Goal: Contribute content

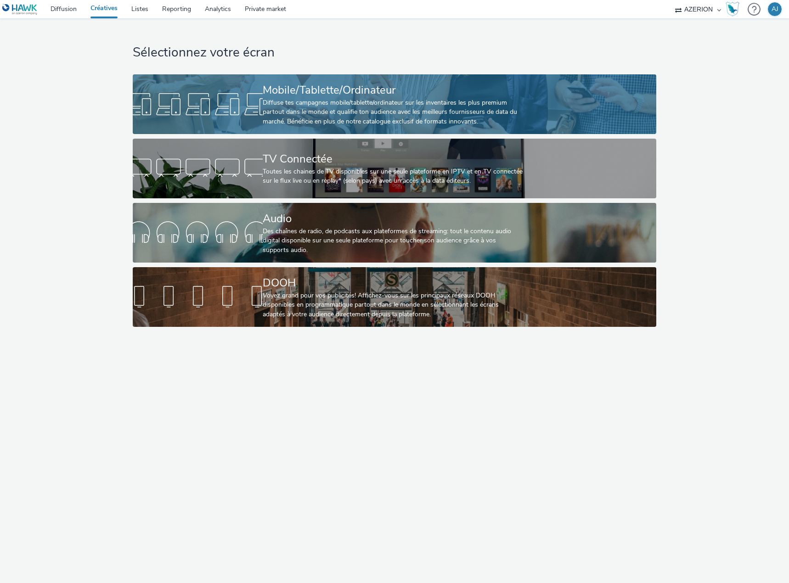
click at [308, 118] on div "Diffuse tes campagnes mobile/tablette/ordinateur sur les inventaires les plus p…" at bounding box center [393, 112] width 260 height 28
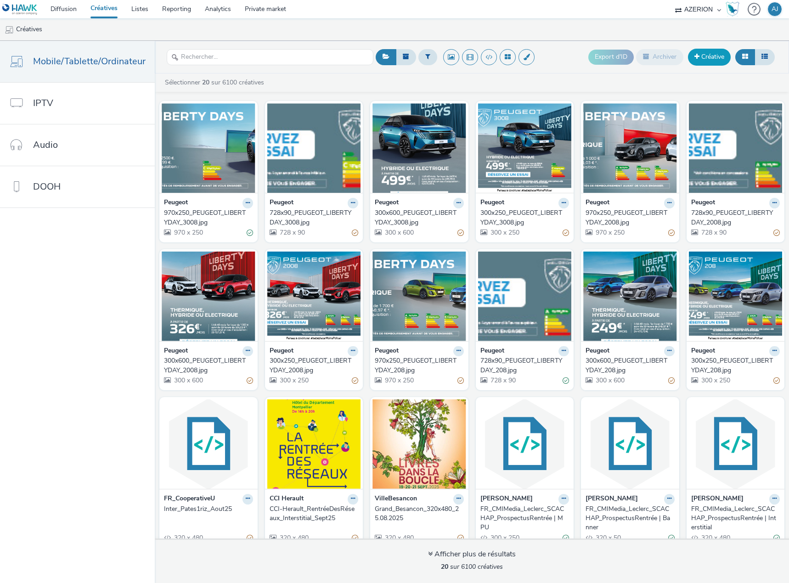
click at [703, 58] on link "Créative" at bounding box center [709, 57] width 43 height 17
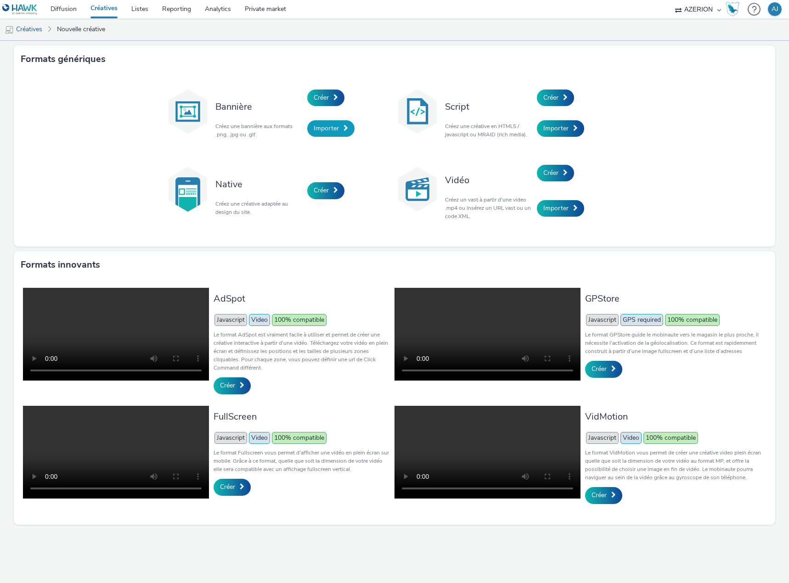
click at [329, 130] on span "Importer" at bounding box center [326, 128] width 25 height 9
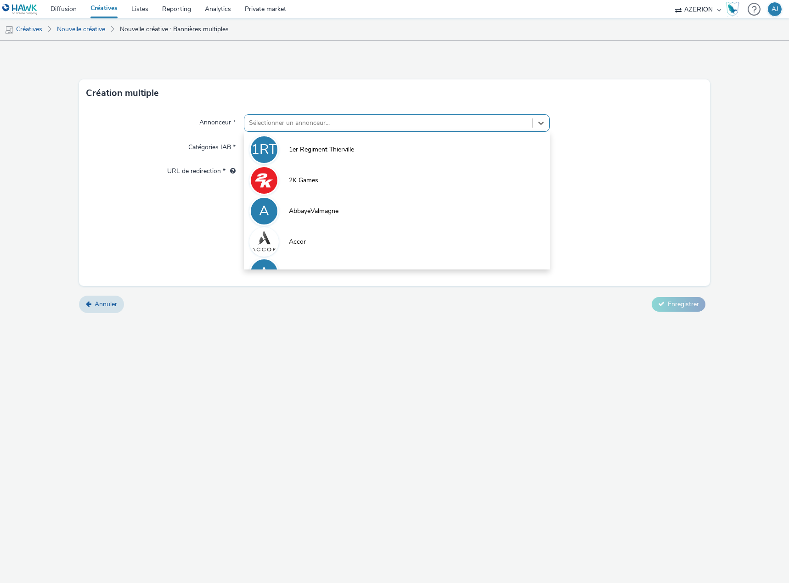
click at [285, 123] on div at bounding box center [388, 123] width 279 height 11
type input "lecl"
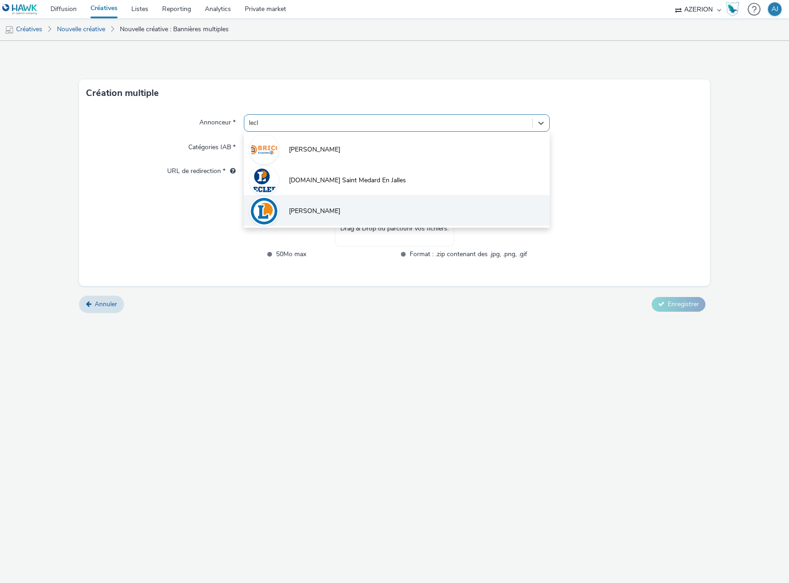
click at [294, 207] on span "[PERSON_NAME]" at bounding box center [314, 211] width 51 height 9
type input "[URL][PERSON_NAME][DOMAIN_NAME]"
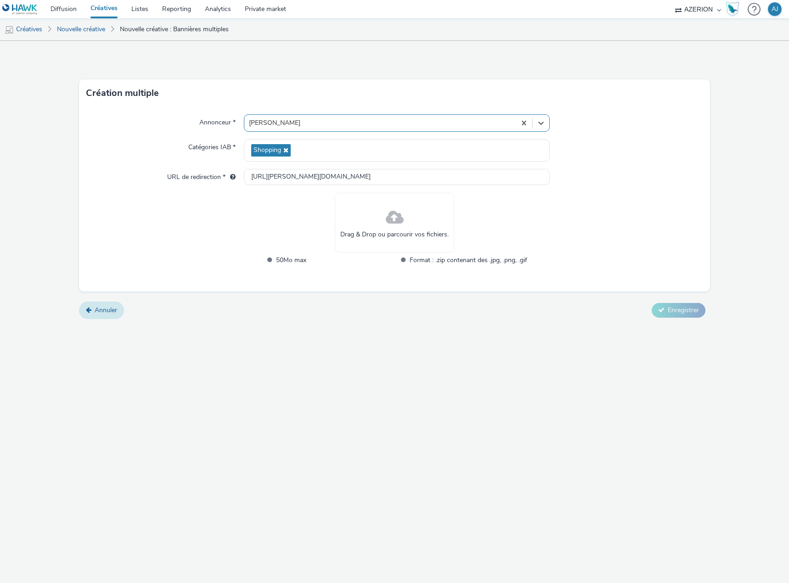
click at [95, 311] on span "Annuler" at bounding box center [106, 310] width 22 height 9
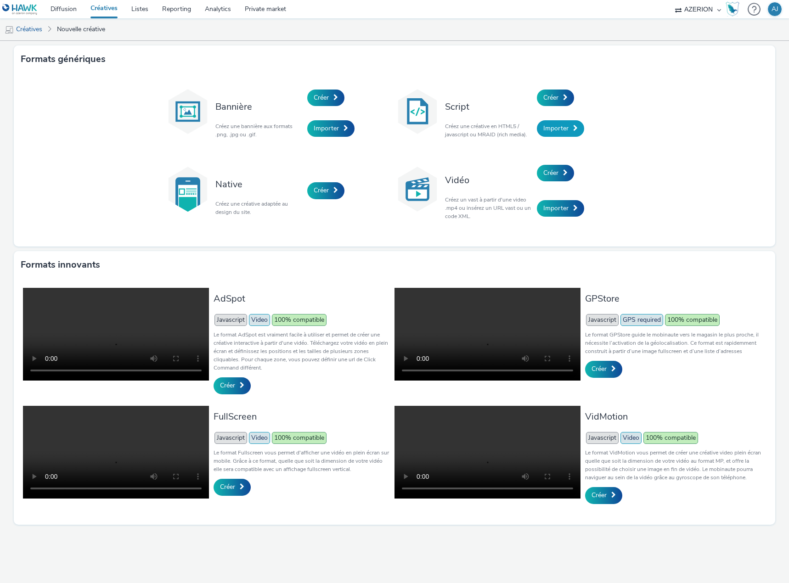
click at [566, 130] on span "Importer" at bounding box center [555, 128] width 25 height 9
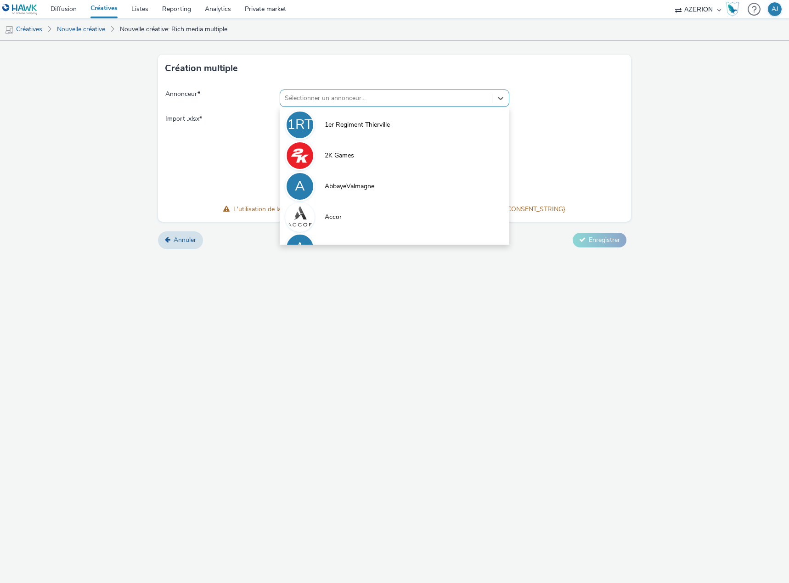
click at [348, 102] on div at bounding box center [386, 98] width 202 height 11
type input "lecl"
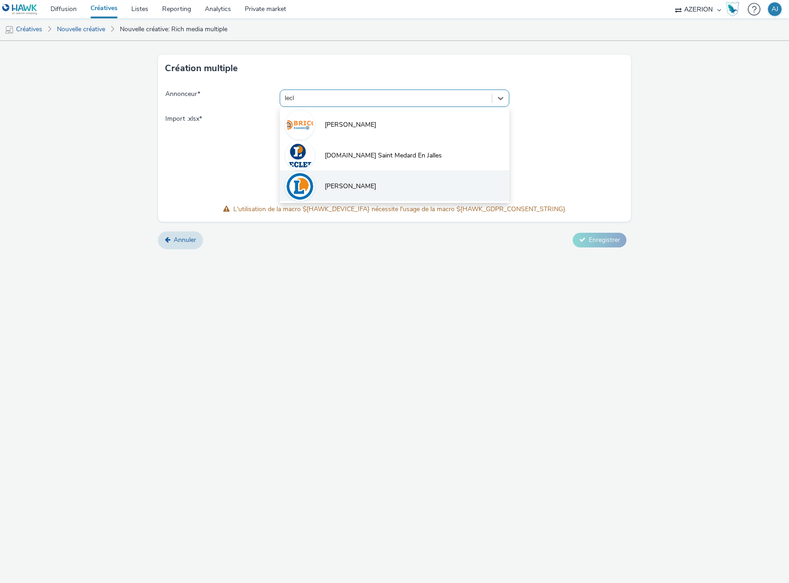
click at [339, 191] on span "[PERSON_NAME]" at bounding box center [350, 186] width 51 height 9
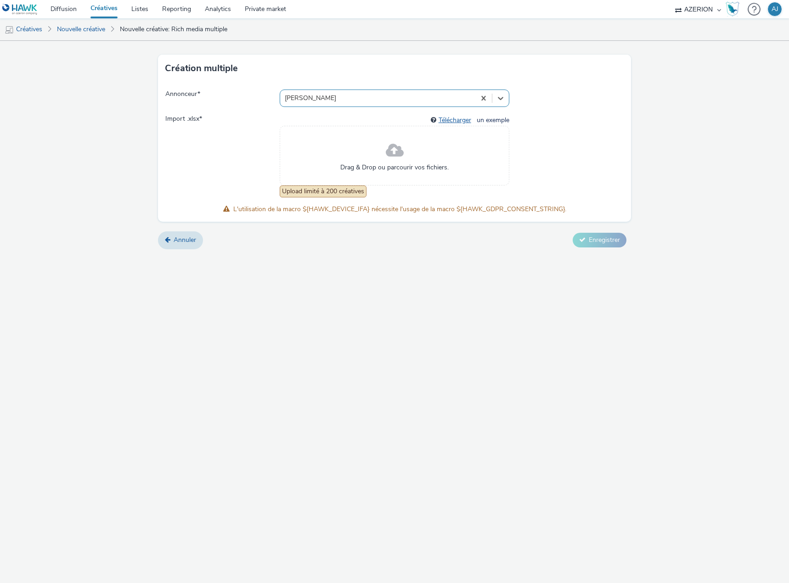
click at [454, 121] on link "Télécharger" at bounding box center [456, 120] width 36 height 9
click at [387, 155] on span at bounding box center [395, 151] width 18 height 24
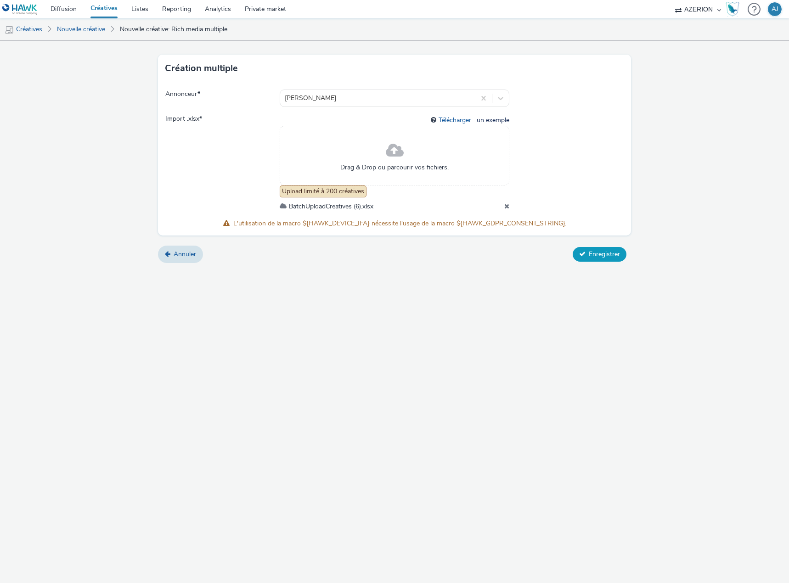
click at [605, 253] on span "Enregistrer" at bounding box center [604, 254] width 31 height 9
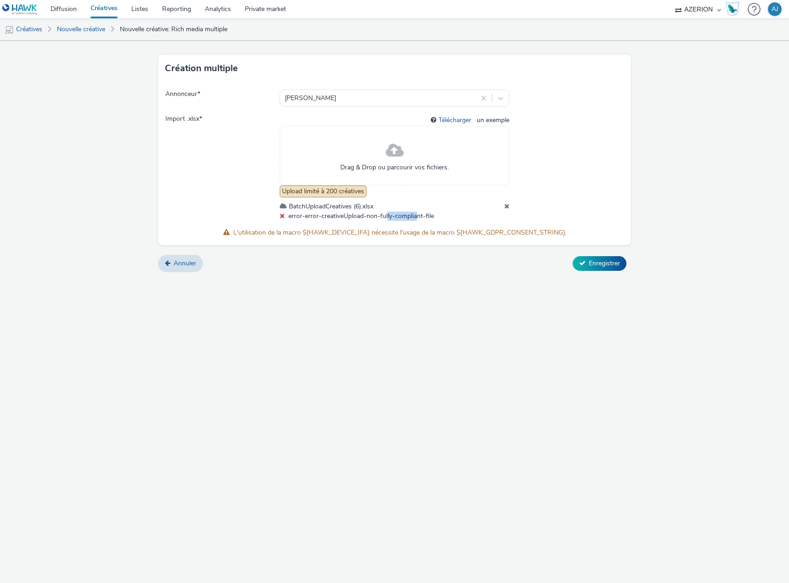
drag, startPoint x: 388, startPoint y: 215, endPoint x: 417, endPoint y: 214, distance: 29.4
click at [417, 214] on span "error-error-creativeUpload-non-fully-compliant-file" at bounding box center [361, 216] width 146 height 9
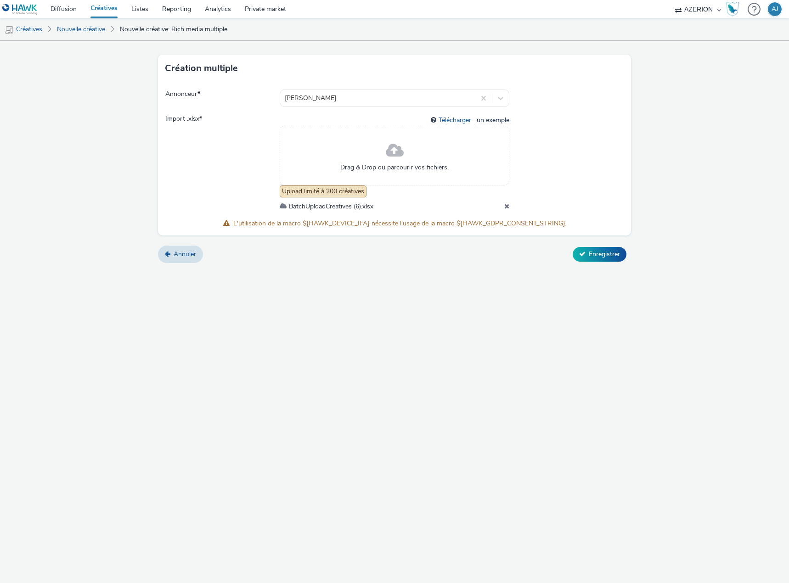
click at [507, 206] on icon at bounding box center [506, 206] width 5 height 6
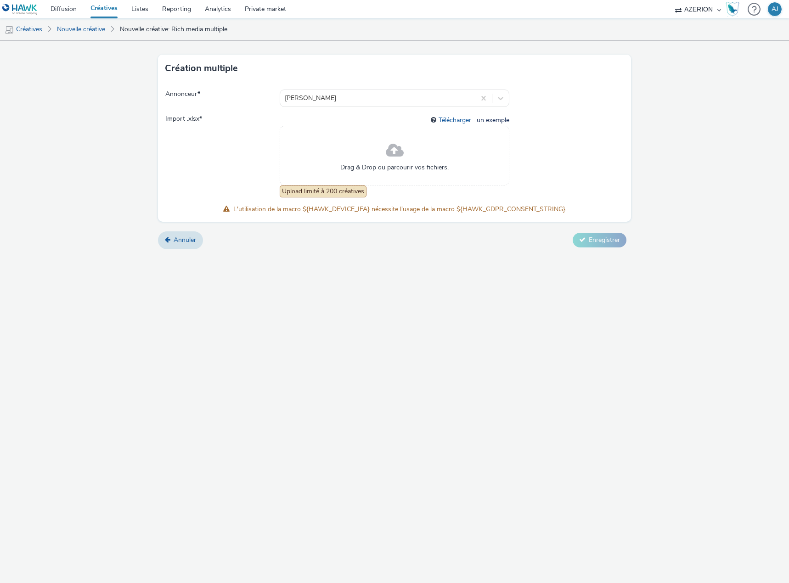
click at [384, 149] on div "Drag & Drop ou parcourir vos fichiers." at bounding box center [394, 156] width 229 height 60
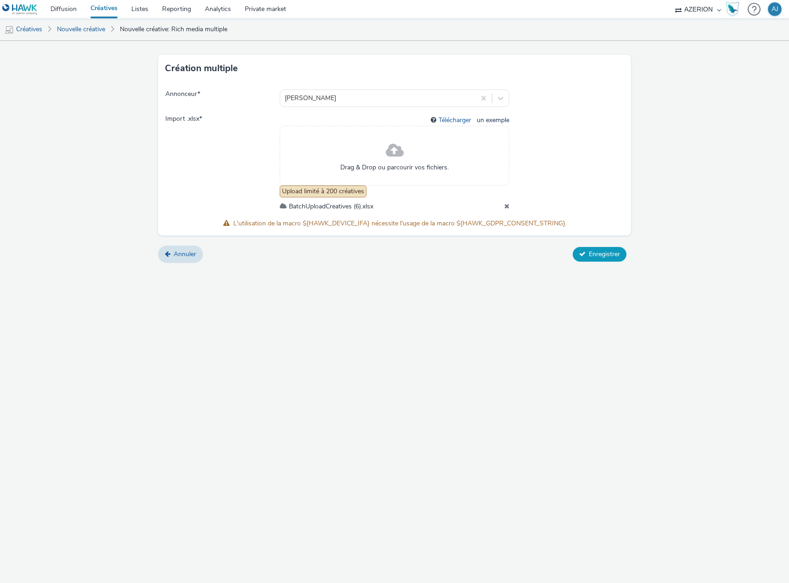
click at [592, 255] on span "Enregistrer" at bounding box center [604, 254] width 31 height 9
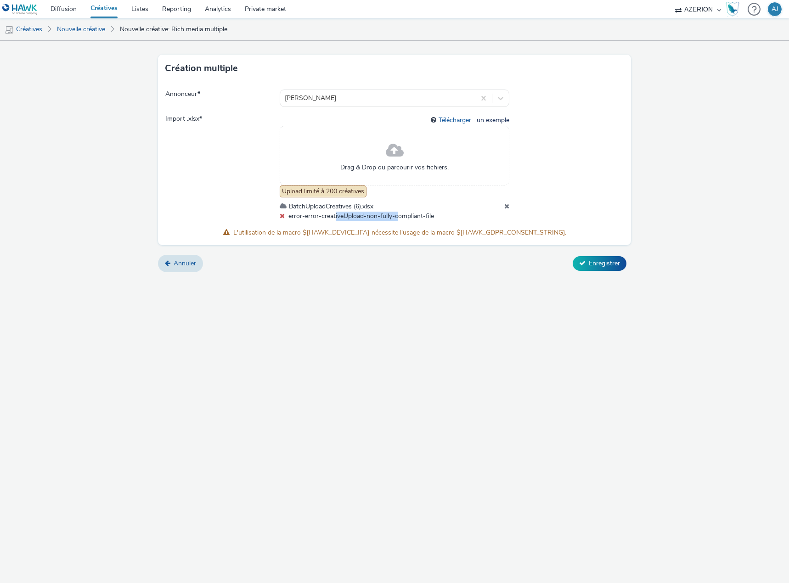
drag, startPoint x: 338, startPoint y: 219, endPoint x: 397, endPoint y: 219, distance: 58.8
click at [397, 219] on span "error-error-creativeUpload-non-fully-compliant-file" at bounding box center [361, 216] width 146 height 9
click at [404, 219] on span "error-error-creativeUpload-non-fully-compliant-file" at bounding box center [361, 216] width 146 height 9
click at [504, 204] on icon at bounding box center [506, 206] width 5 height 6
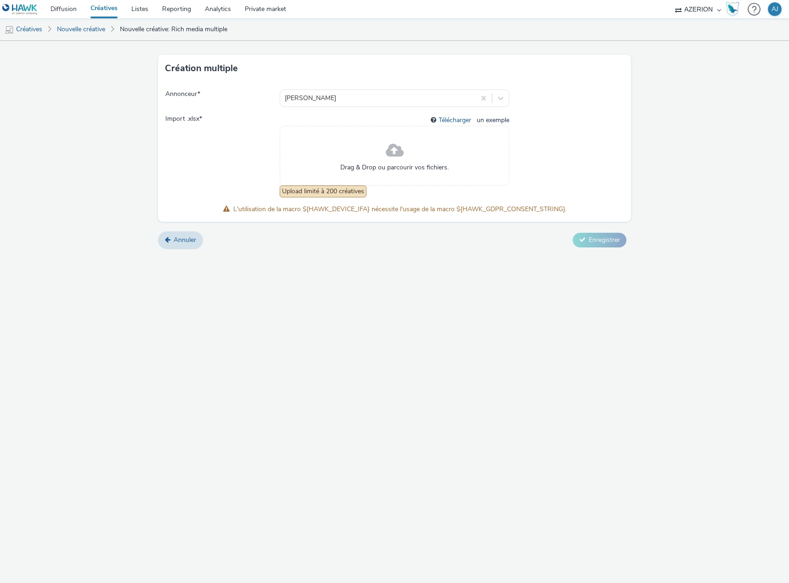
click at [387, 157] on span at bounding box center [395, 151] width 18 height 24
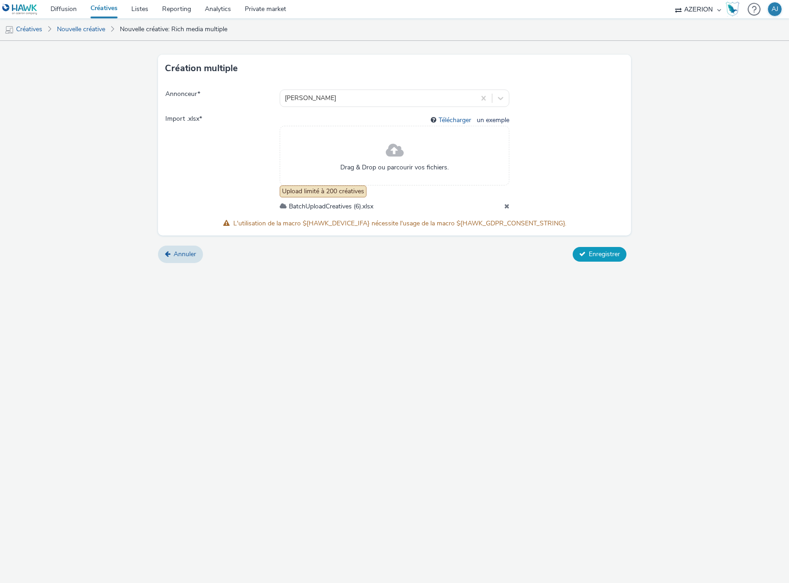
click at [586, 251] on button "Enregistrer" at bounding box center [599, 254] width 54 height 15
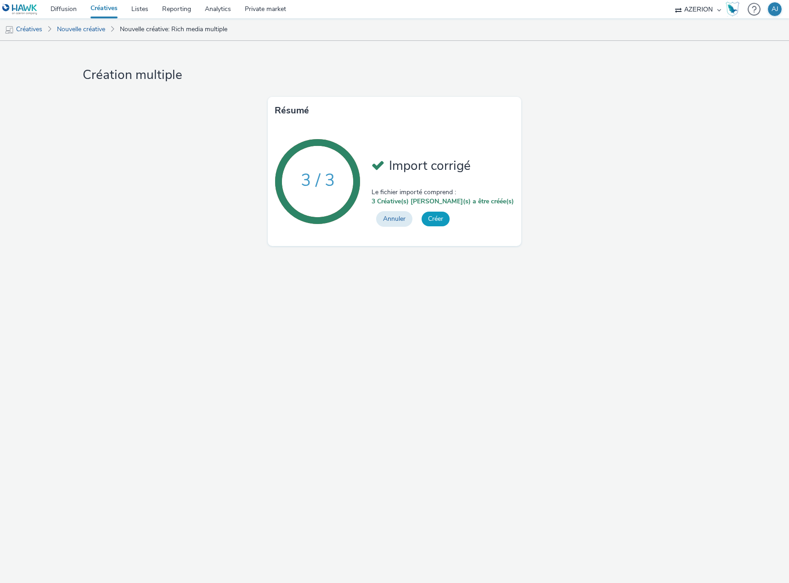
click at [445, 217] on button "Créer" at bounding box center [435, 219] width 28 height 15
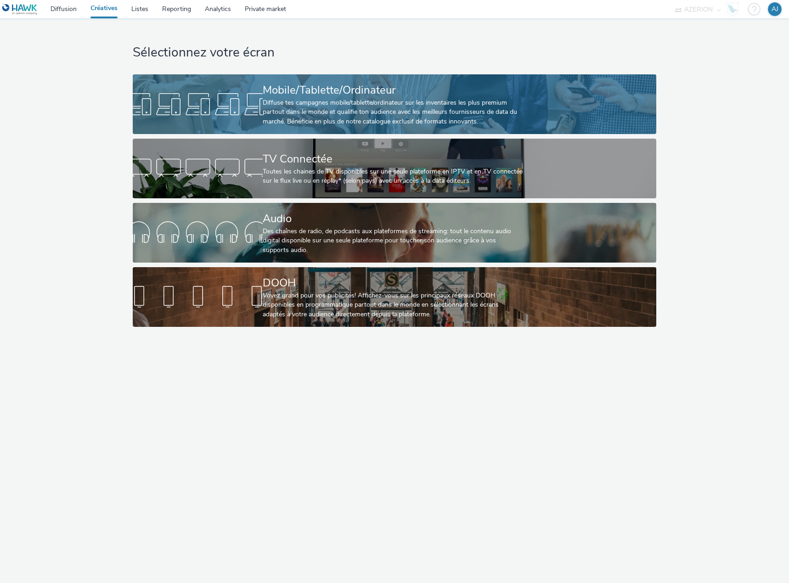
click at [336, 104] on div "Diffuse tes campagnes mobile/tablette/ordinateur sur les inventaires les plus p…" at bounding box center [393, 112] width 260 height 28
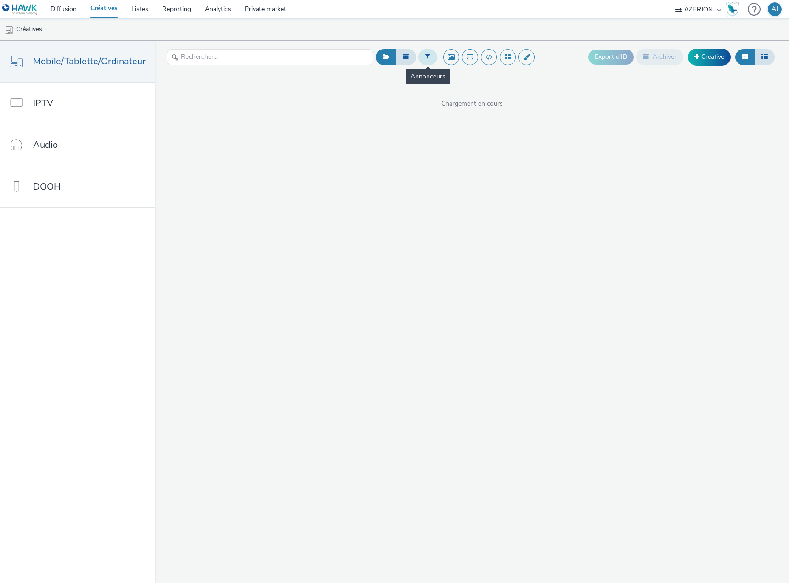
click at [425, 59] on icon at bounding box center [427, 56] width 5 height 6
click at [431, 58] on div at bounding box center [430, 60] width 65 height 11
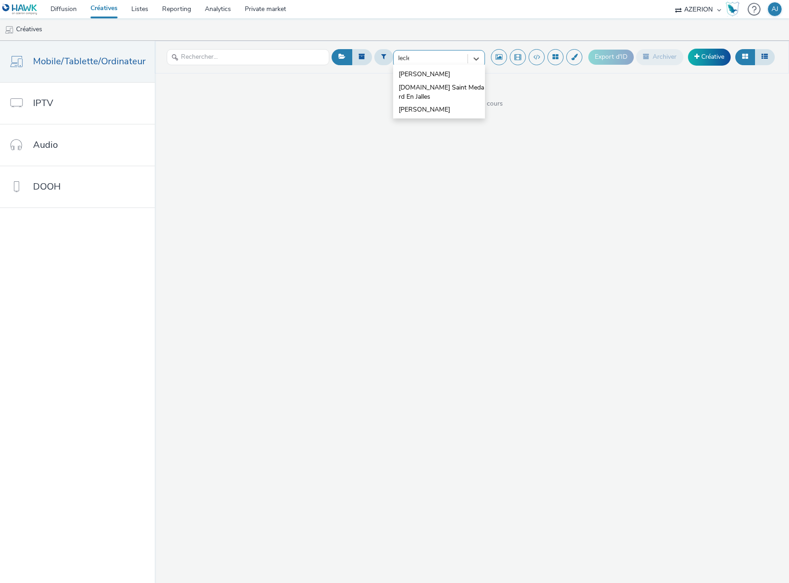
type input "lecler"
click at [418, 106] on li "[PERSON_NAME]" at bounding box center [439, 108] width 92 height 15
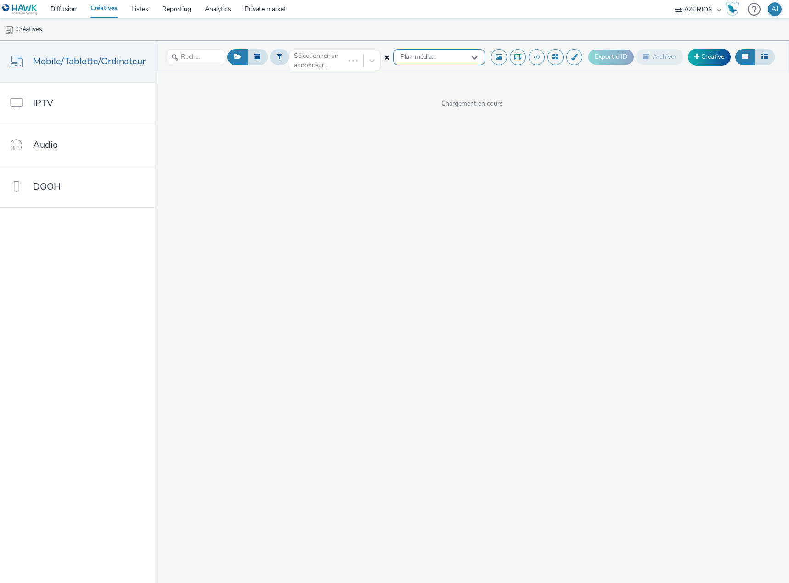
click at [423, 58] on span "Plan média..." at bounding box center [417, 57] width 35 height 8
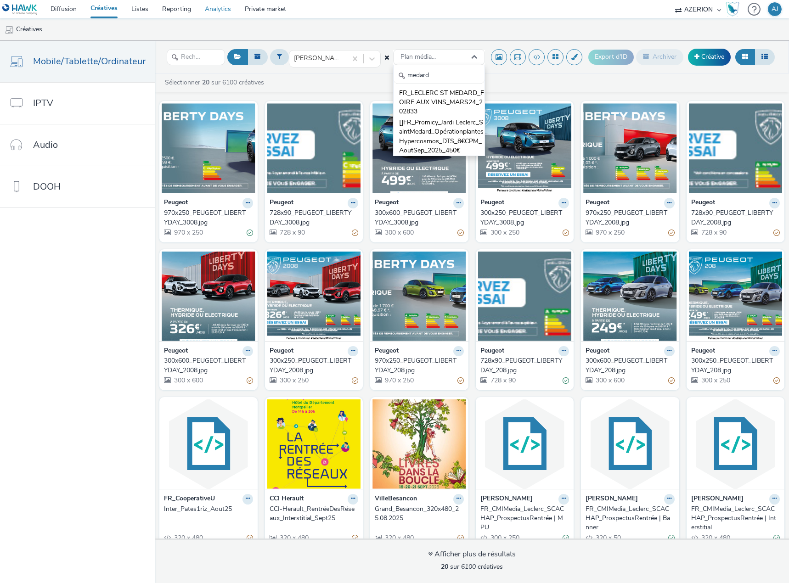
type input "medard"
click at [520, 81] on div "Sélectionner 20 sur 6100 créatives" at bounding box center [474, 82] width 620 height 9
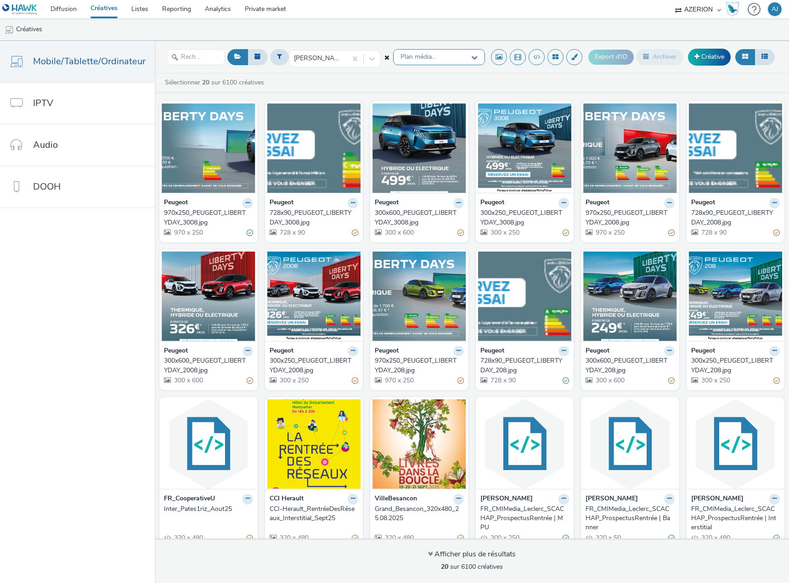
click at [472, 57] on icon at bounding box center [474, 57] width 6 height 6
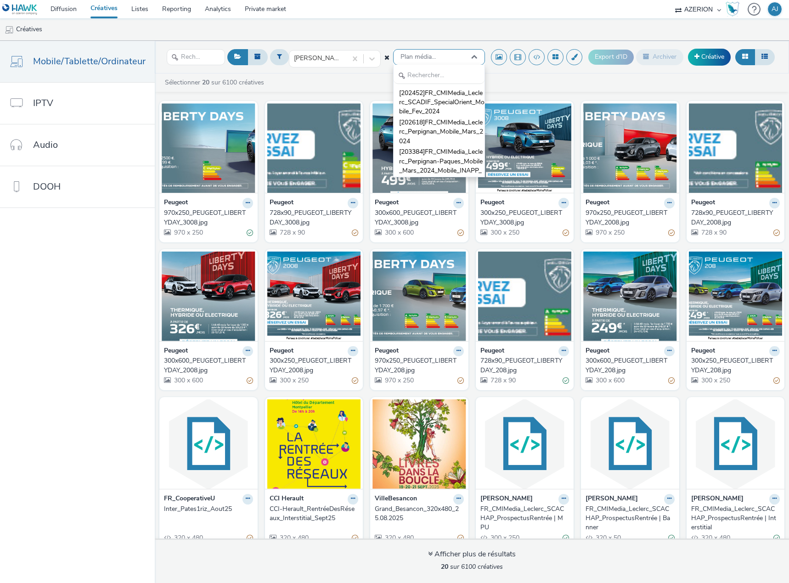
scroll to position [0, 0]
click at [472, 57] on icon at bounding box center [474, 57] width 6 height 6
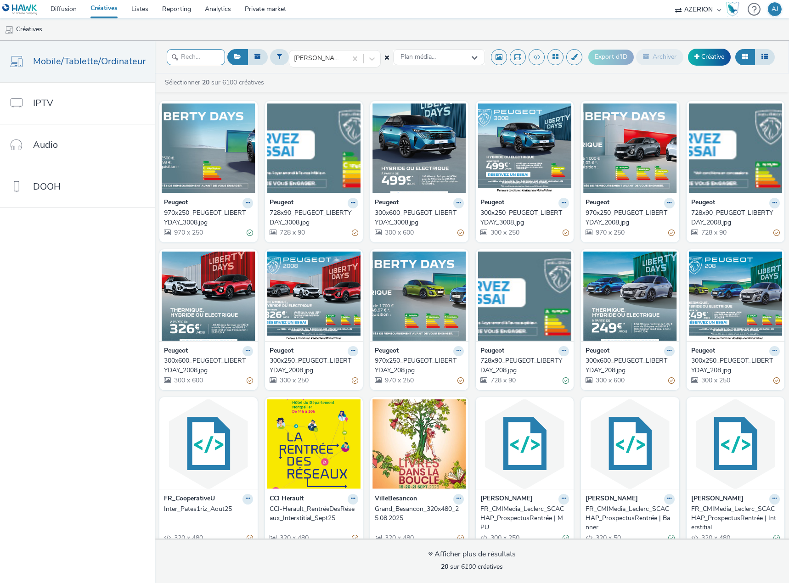
click at [204, 55] on input "text" at bounding box center [196, 57] width 58 height 16
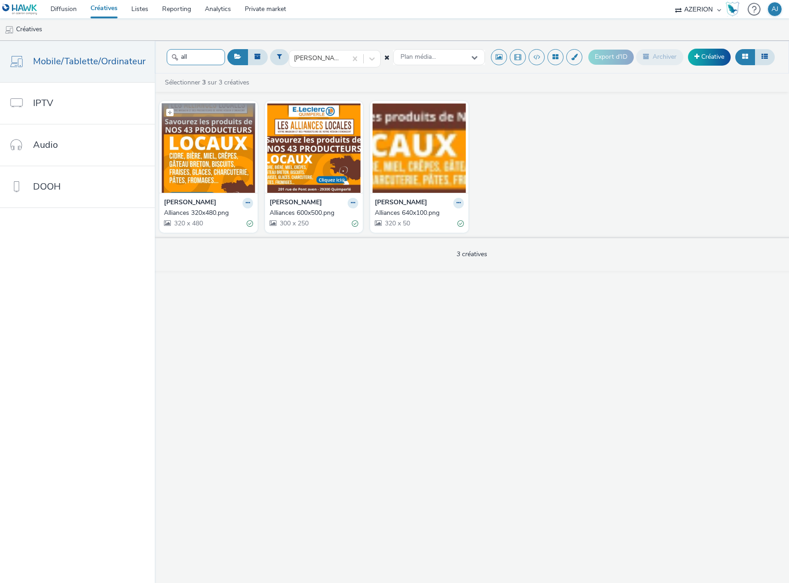
type input "all"
click at [216, 176] on img at bounding box center [209, 148] width 94 height 90
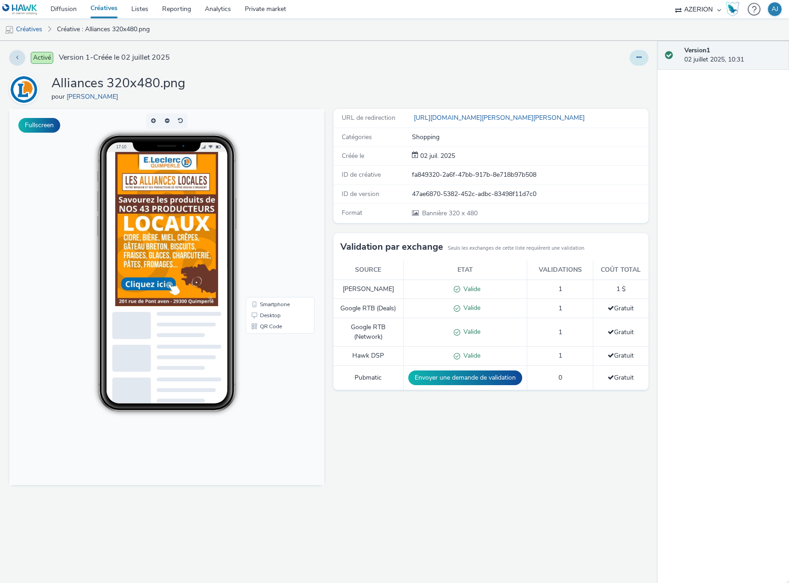
click at [636, 57] on icon at bounding box center [638, 57] width 5 height 6
click at [613, 74] on link "Modifier" at bounding box center [613, 76] width 69 height 18
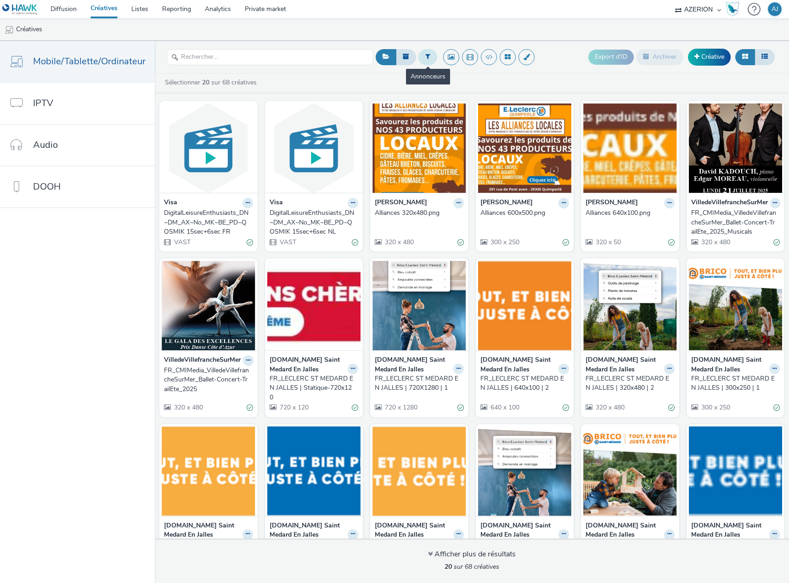
click at [422, 59] on button at bounding box center [427, 57] width 19 height 16
click at [435, 65] on div "Sélectionner un annonceur..." at bounding box center [439, 57] width 92 height 15
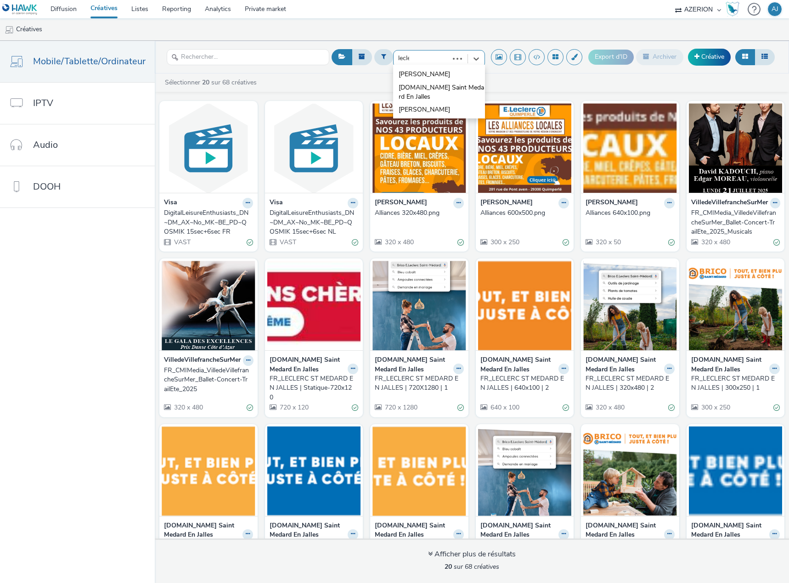
type input "lecler"
click at [429, 108] on li "[PERSON_NAME]" at bounding box center [439, 108] width 92 height 15
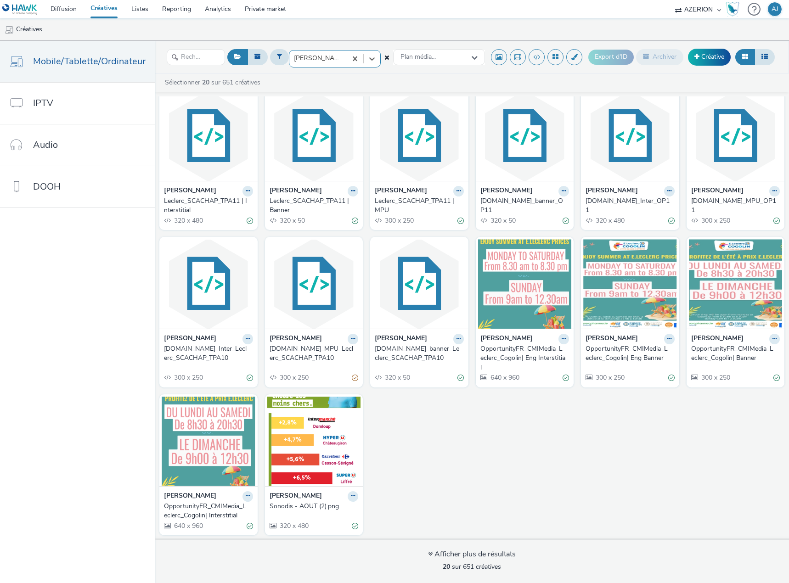
scroll to position [170, 0]
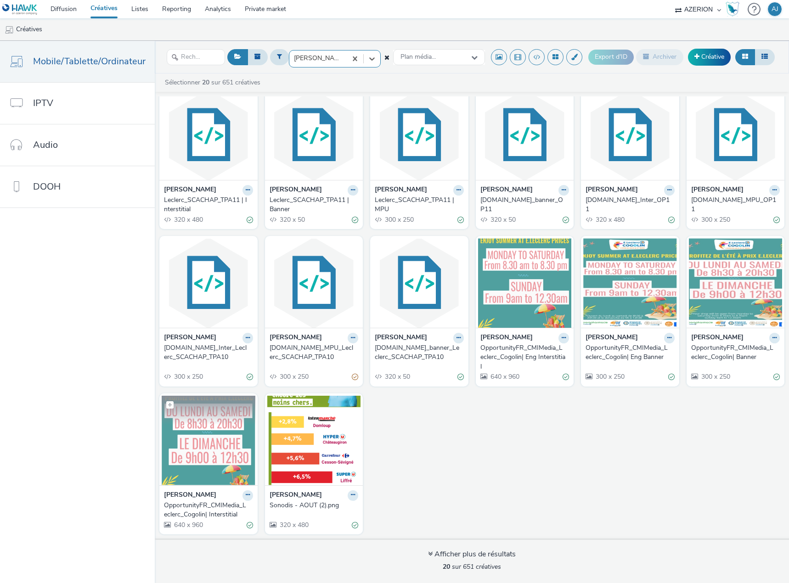
click at [189, 442] on img at bounding box center [209, 441] width 94 height 90
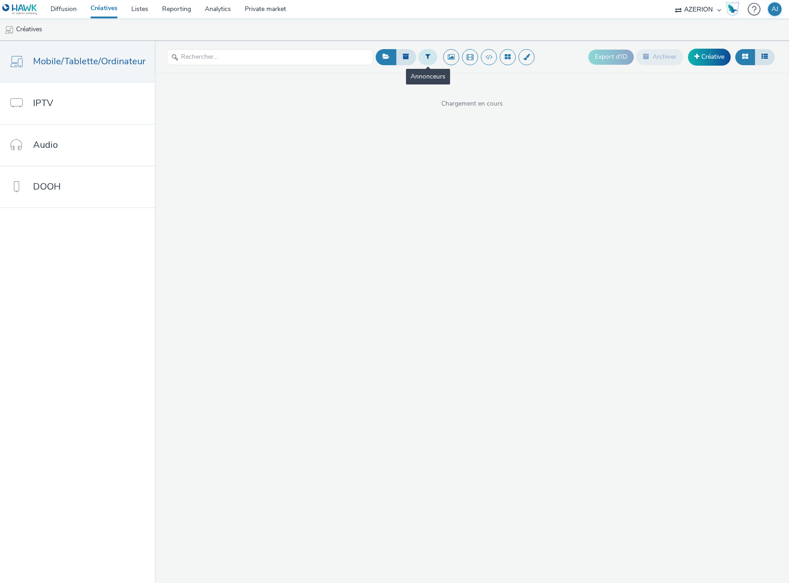
click at [424, 52] on button at bounding box center [427, 57] width 19 height 16
click at [439, 63] on div at bounding box center [430, 60] width 65 height 11
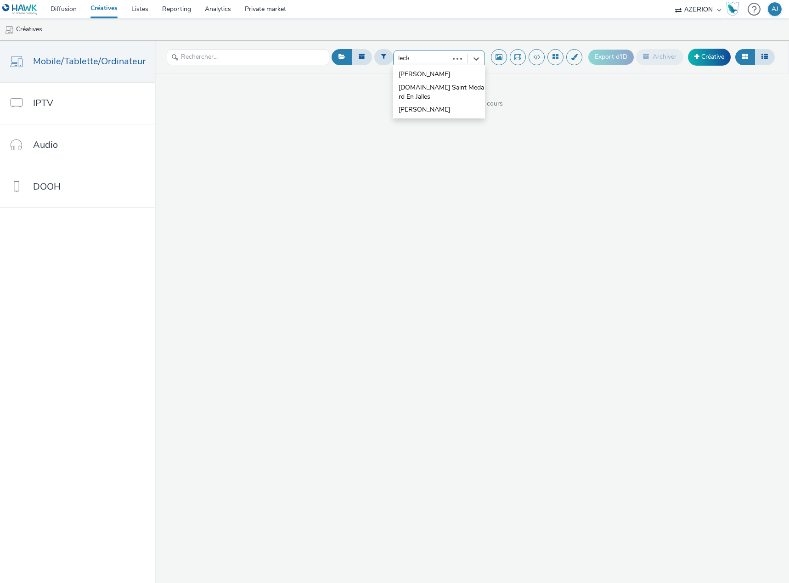
type input "lecler"
click at [425, 110] on li "[PERSON_NAME]" at bounding box center [439, 108] width 92 height 15
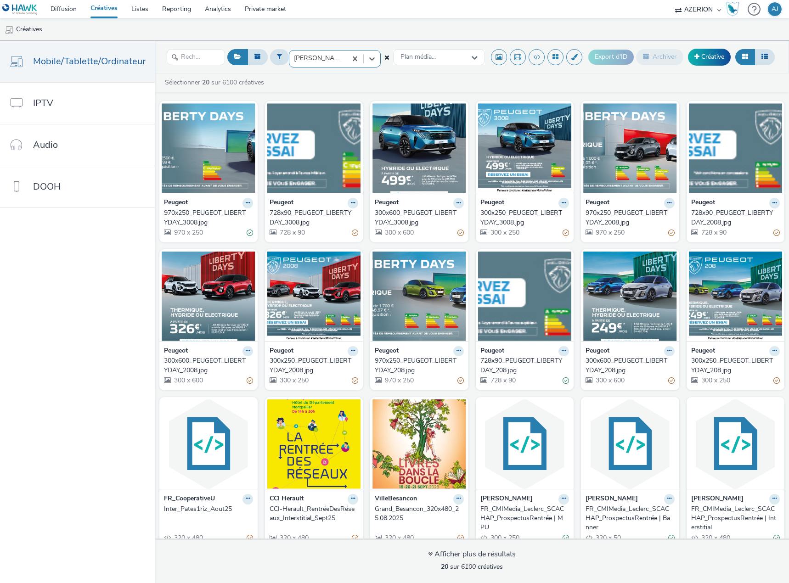
click at [329, 57] on div at bounding box center [318, 58] width 48 height 11
type input "confo"
click at [325, 72] on span "Conforama" at bounding box center [310, 74] width 32 height 9
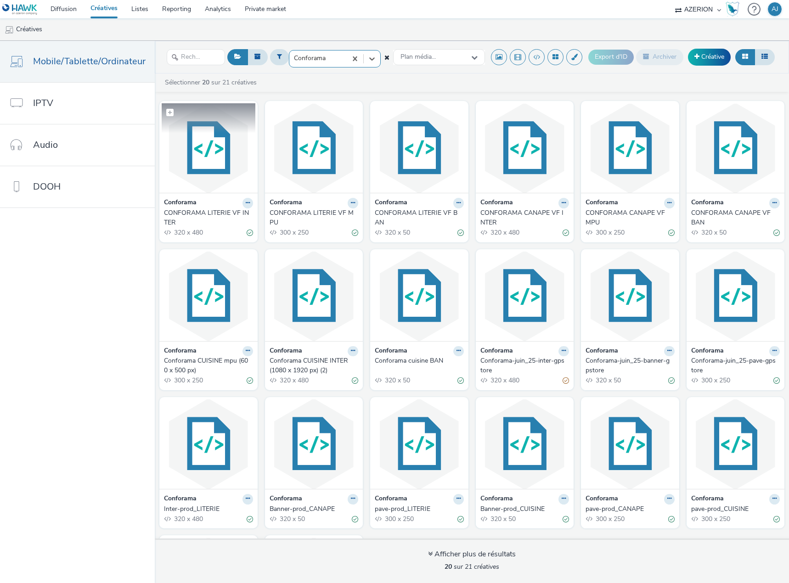
click at [207, 154] on img at bounding box center [209, 148] width 94 height 90
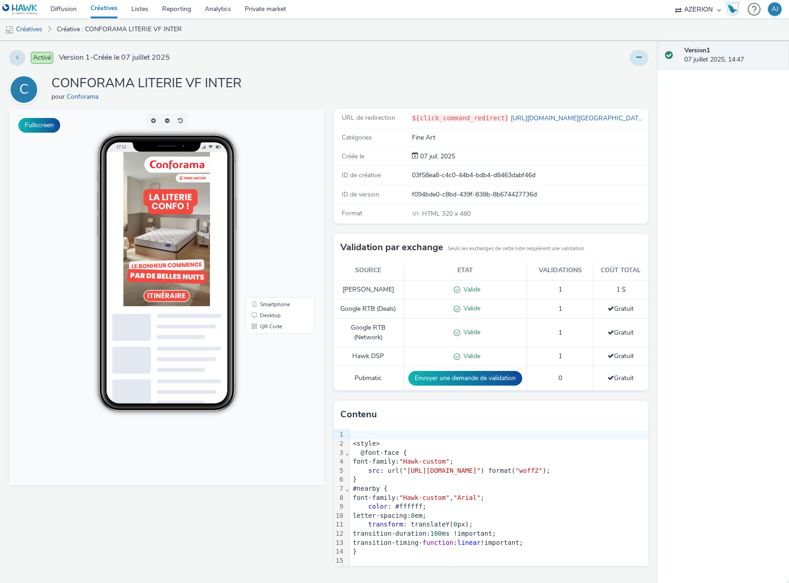
click at [634, 58] on button at bounding box center [638, 58] width 19 height 16
click at [615, 73] on link "Modifier" at bounding box center [613, 76] width 69 height 18
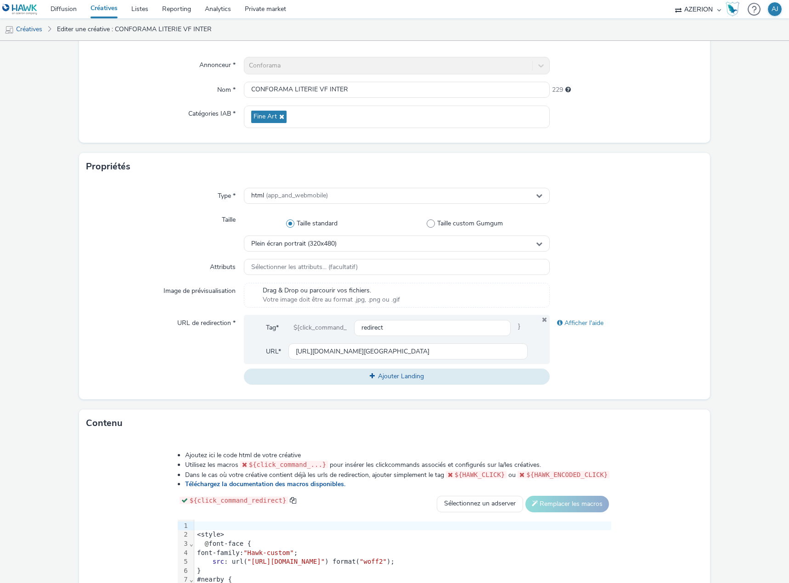
scroll to position [73, 0]
